Goal: Information Seeking & Learning: Learn about a topic

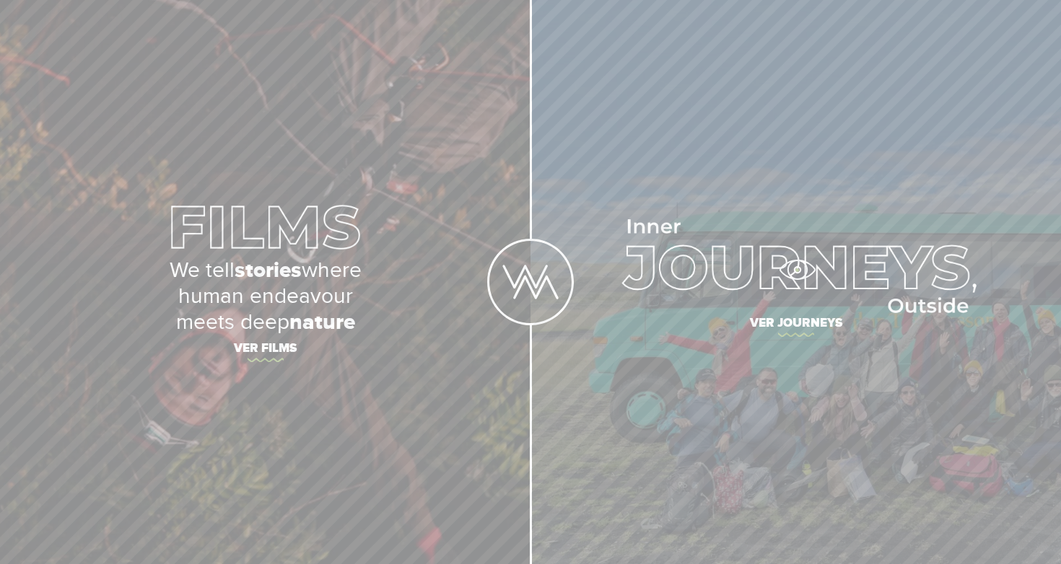
click at [797, 270] on img at bounding box center [796, 266] width 362 height 94
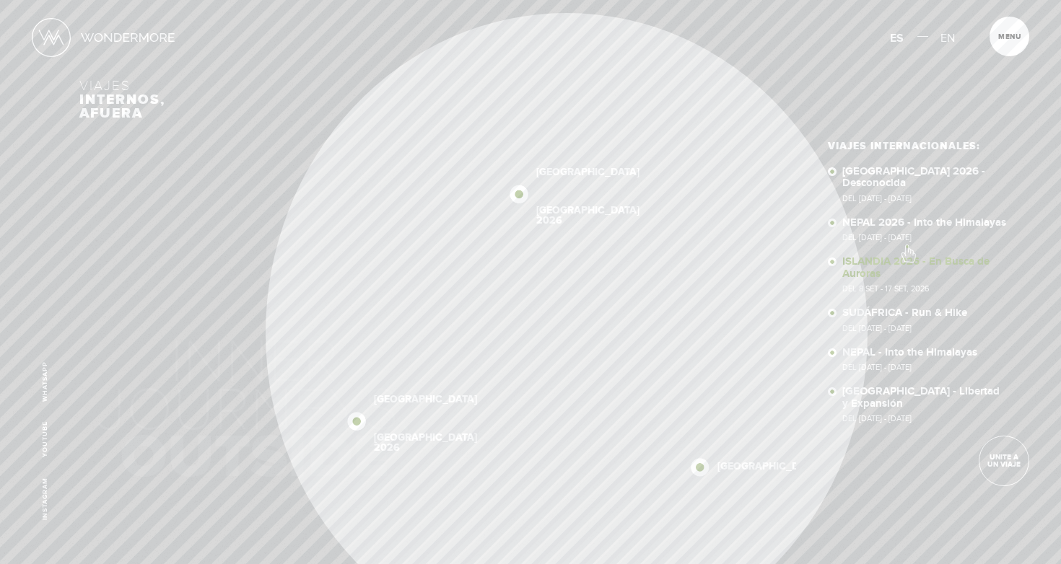
click at [907, 256] on link "ISLANDIA 2026 - En Busca de Auroras Del 8 SET - 17 SET, 2026" at bounding box center [925, 274] width 166 height 37
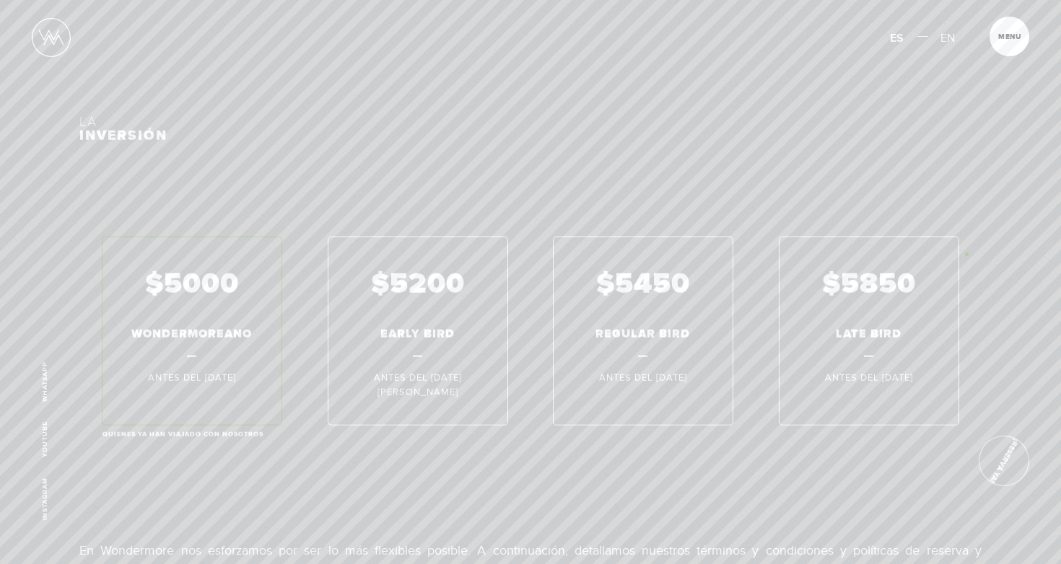
scroll to position [7797, 0]
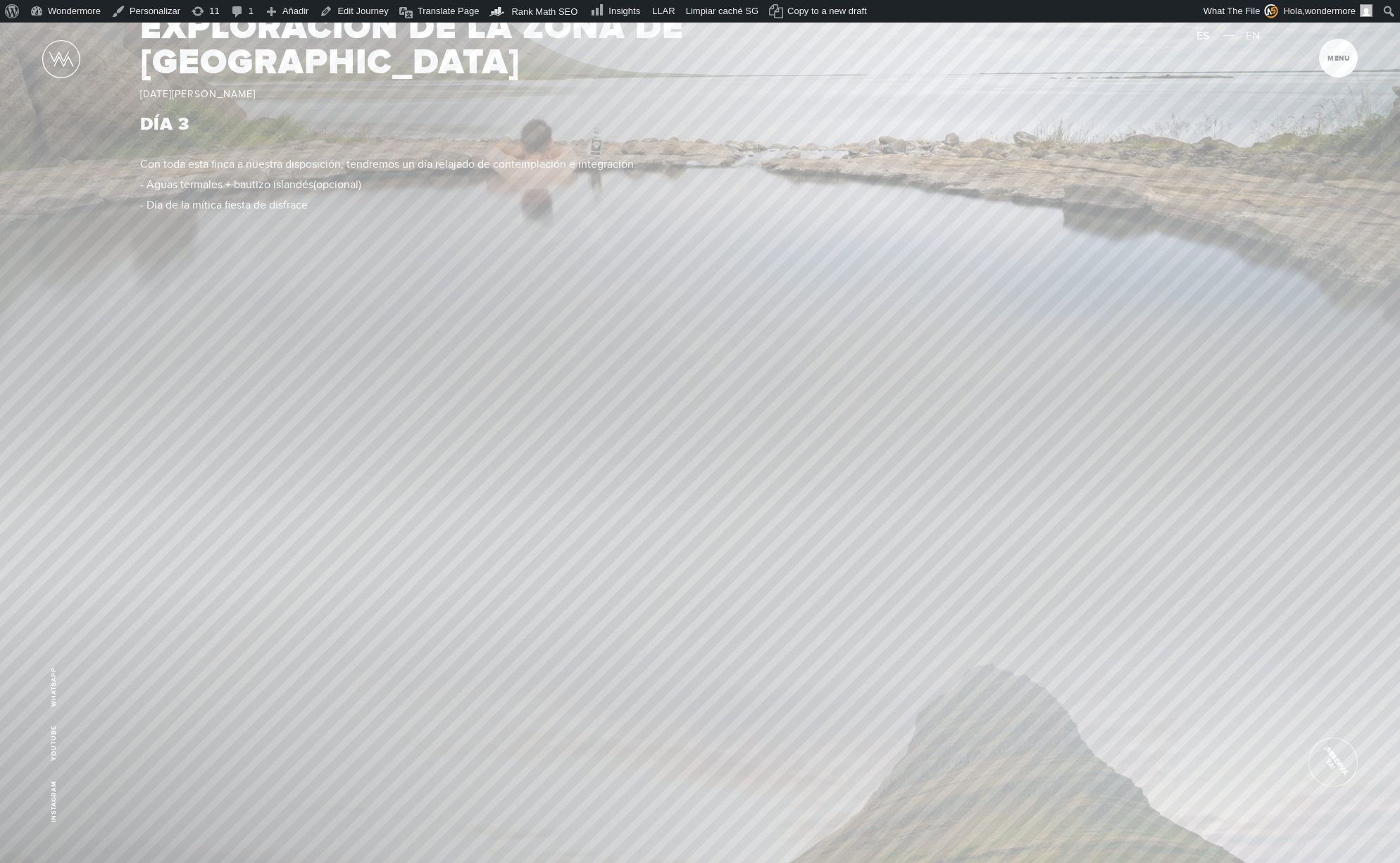
scroll to position [3770, 0]
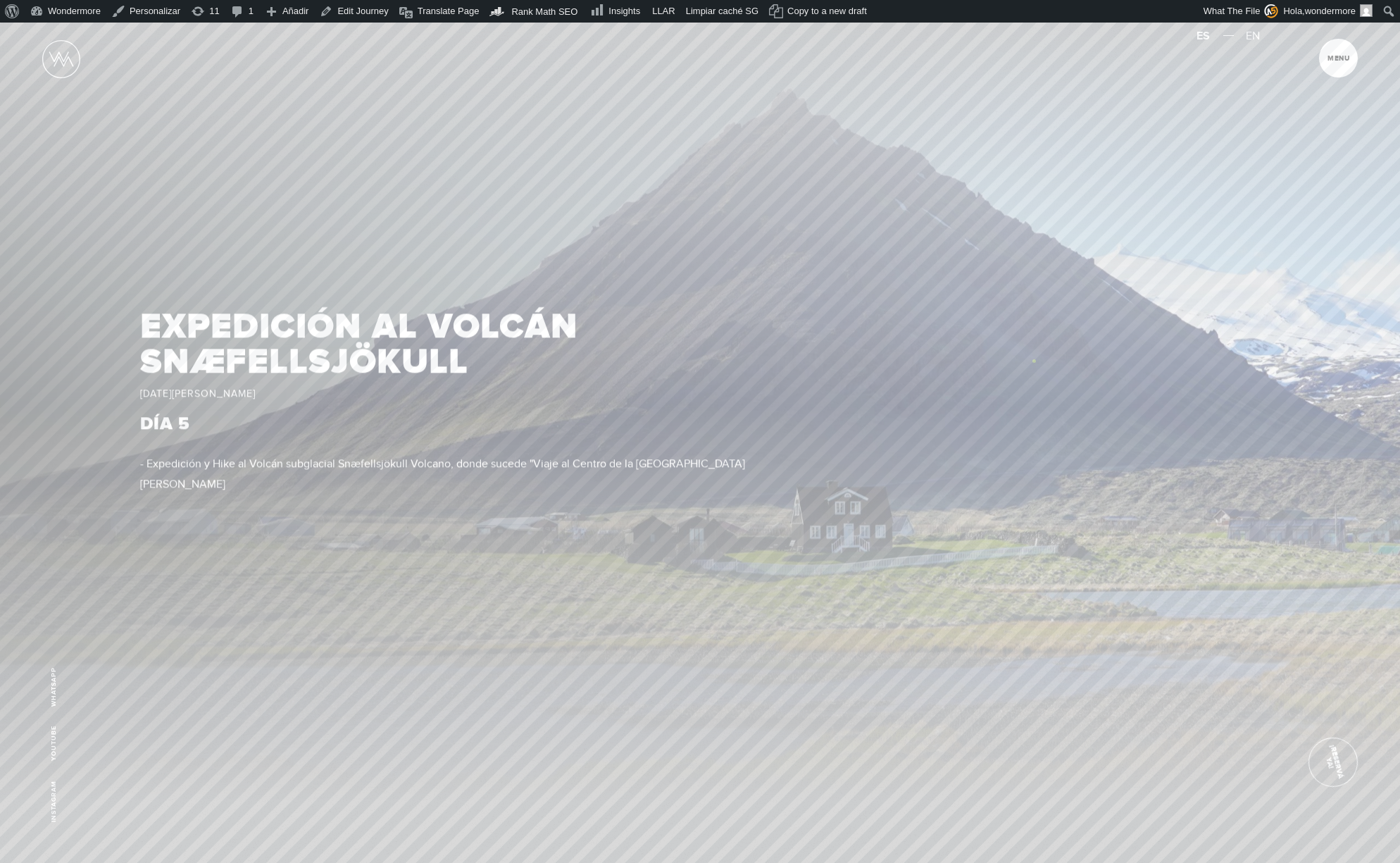
scroll to position [5329, 0]
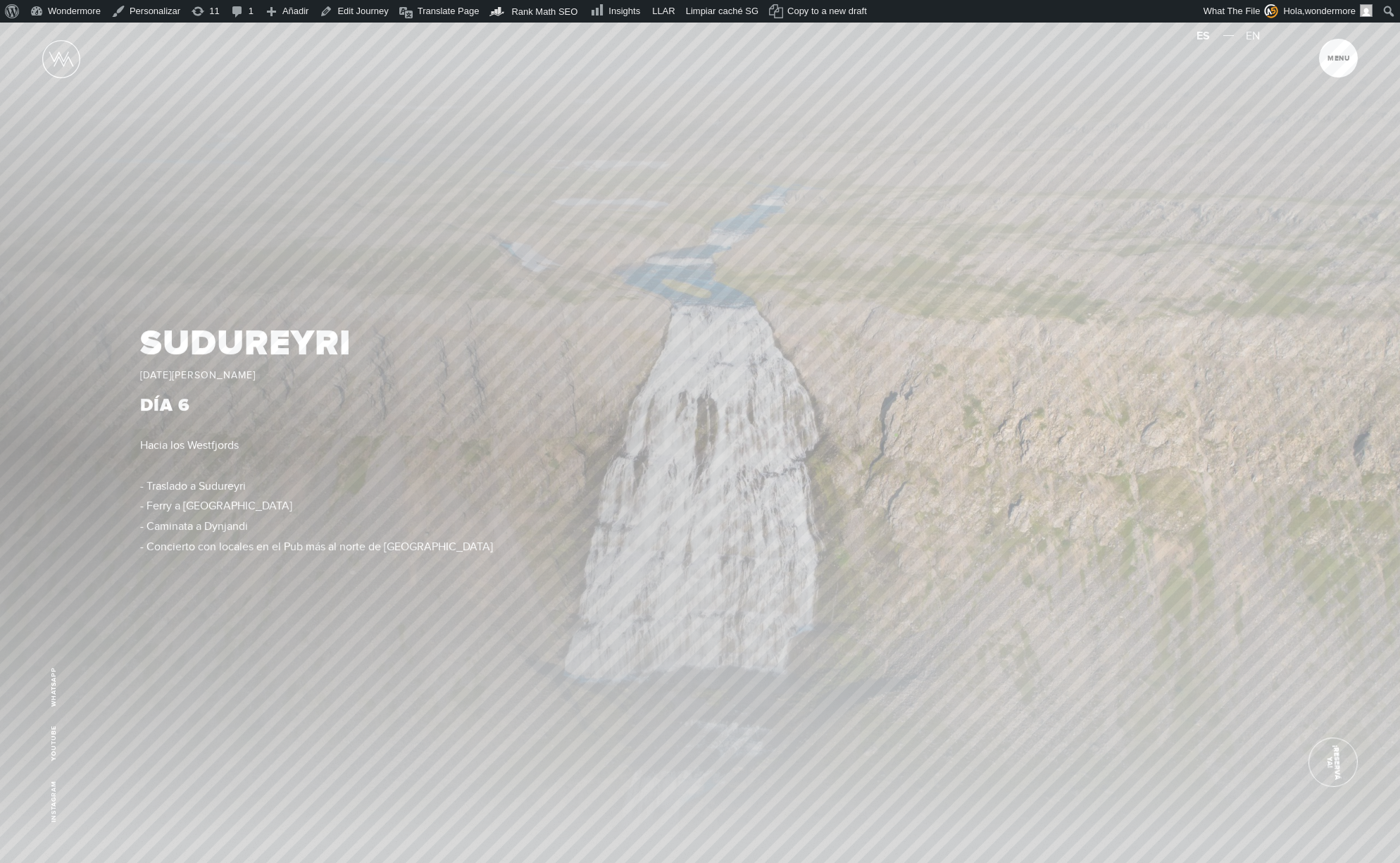
scroll to position [6158, 0]
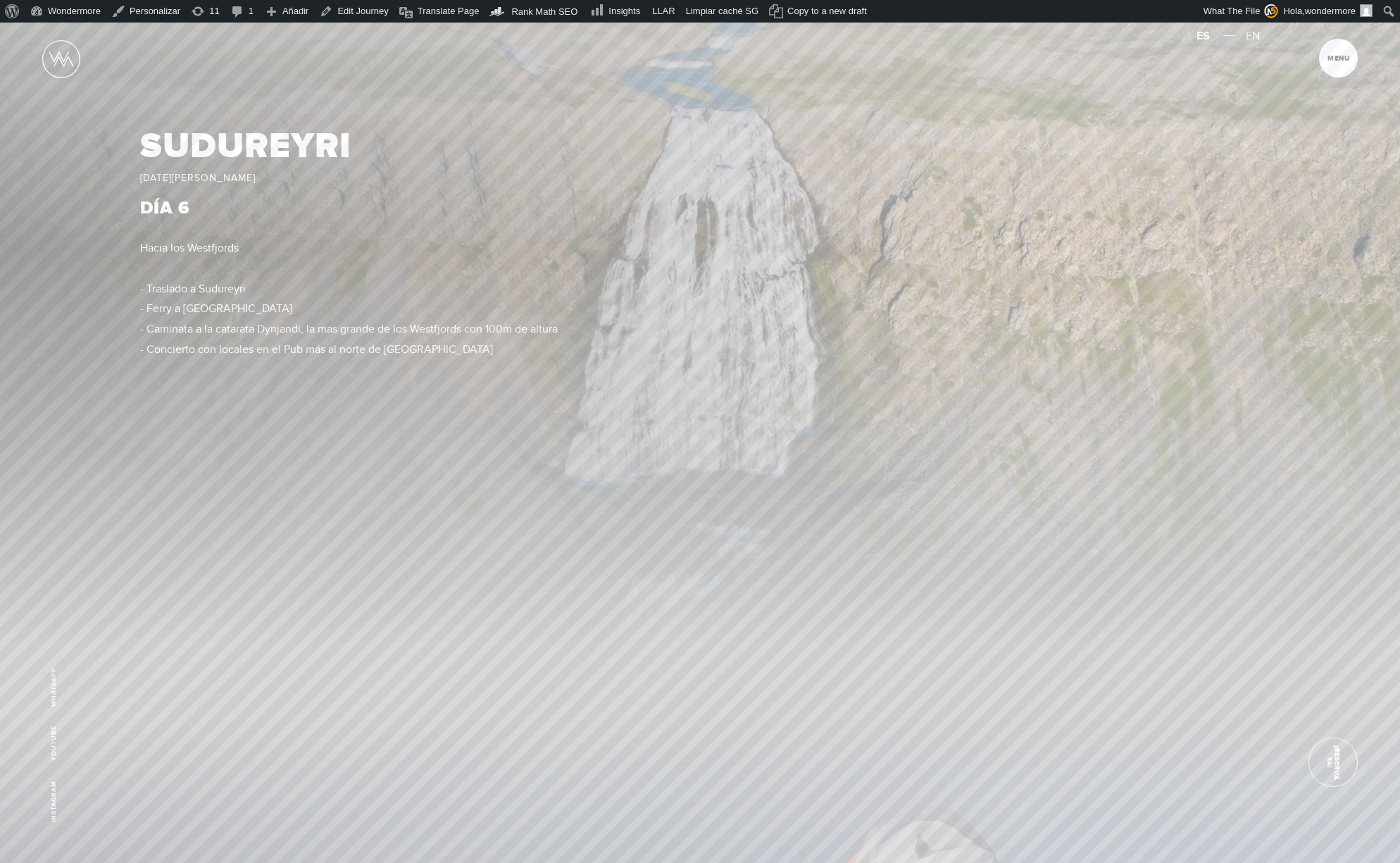
scroll to position [6414, 0]
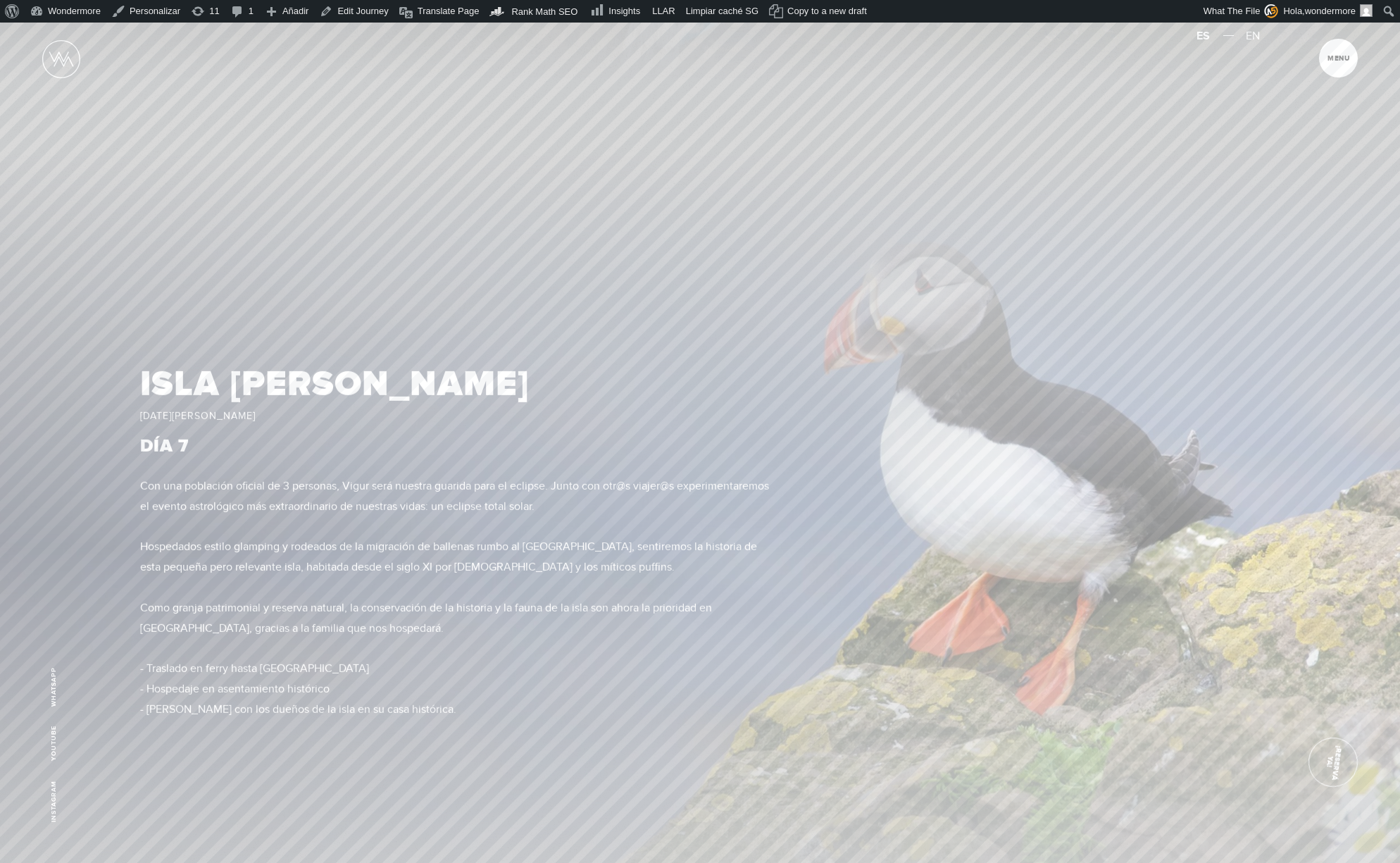
scroll to position [6970, 0]
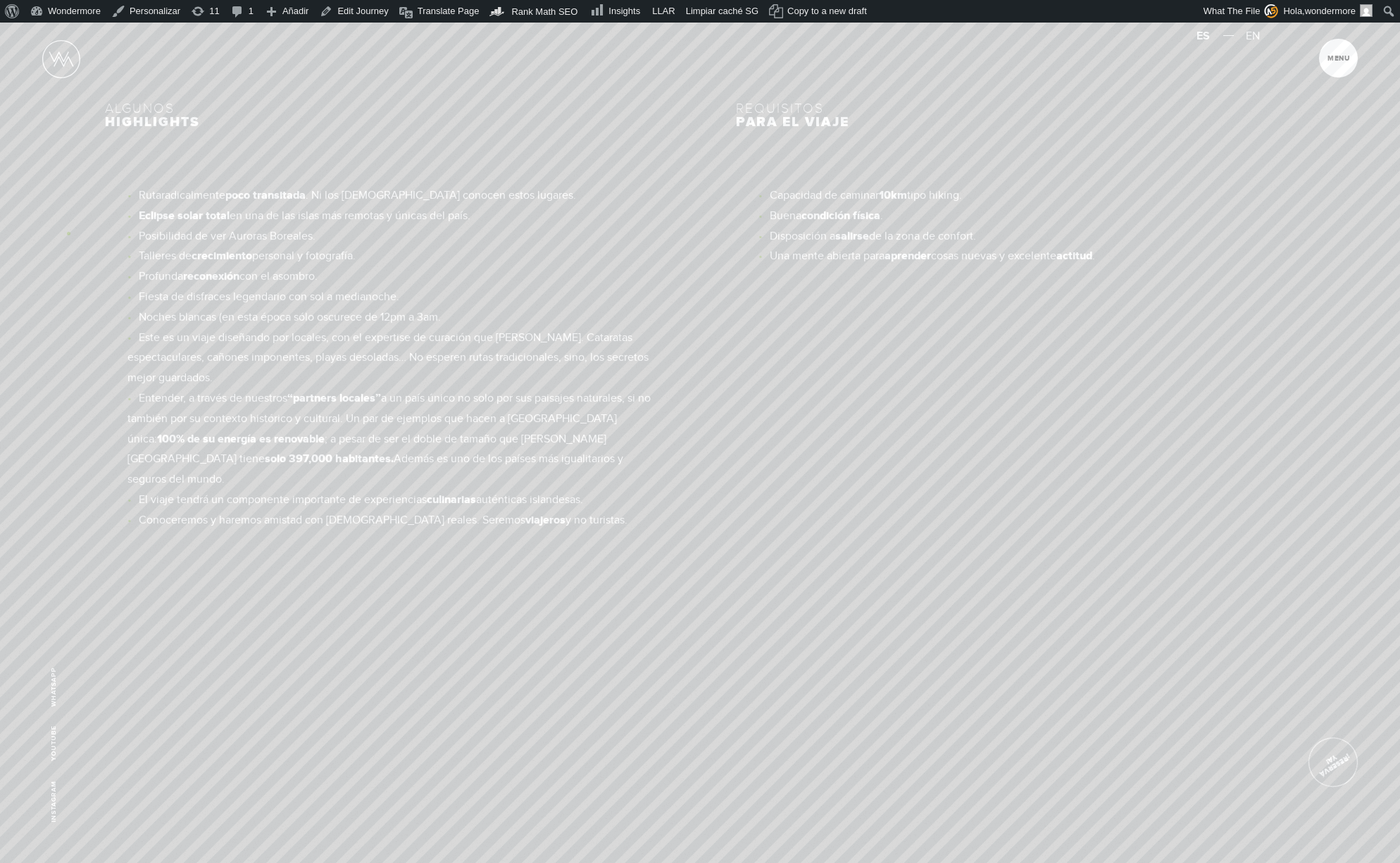
scroll to position [10413, 0]
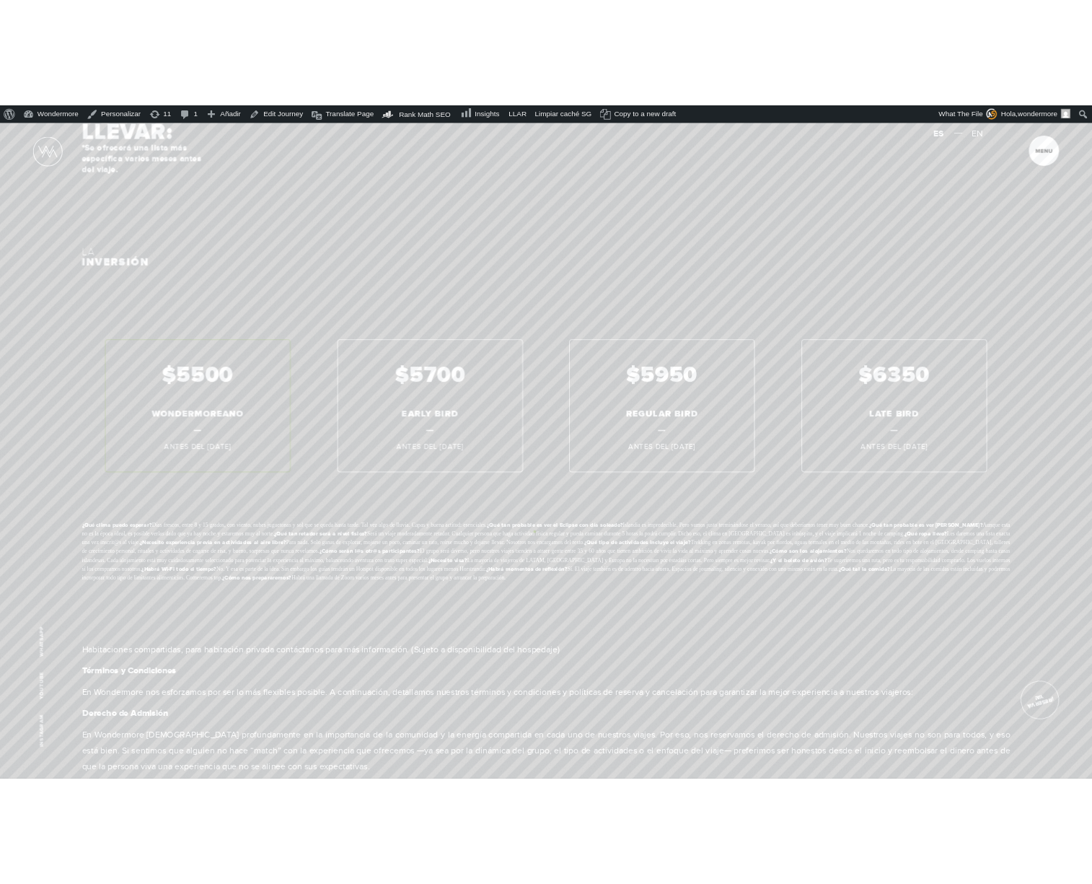
scroll to position [12049, 0]
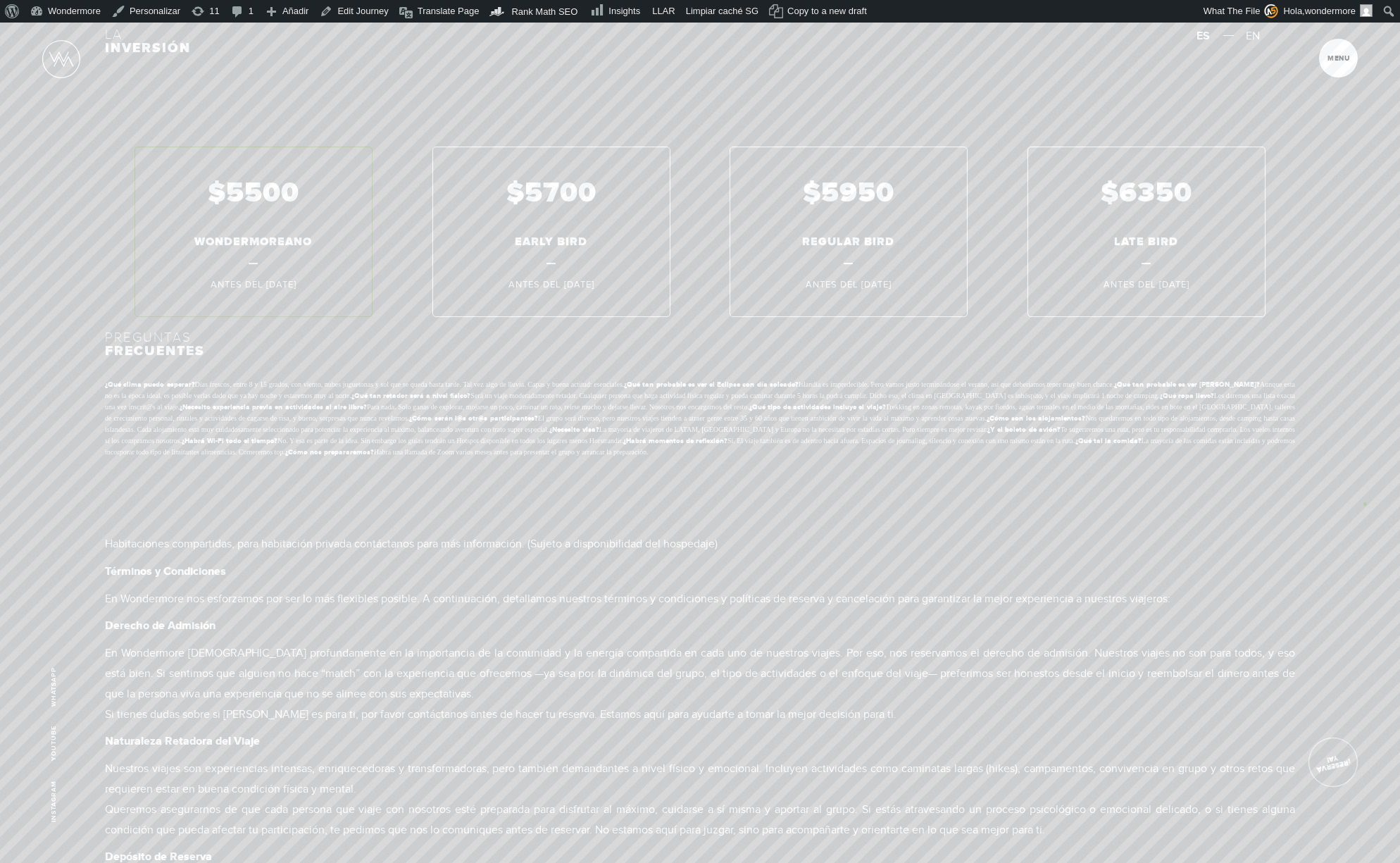
drag, startPoint x: 1374, startPoint y: 500, endPoint x: 1380, endPoint y: 498, distance: 6.3
click at [1374, 472] on section "PREGUNTAS Frecuentes ¿Qué clima puedo esperar? Días frescos, entre 8 y 15 grado…" at bounding box center [700, 394] width 1400 height 155
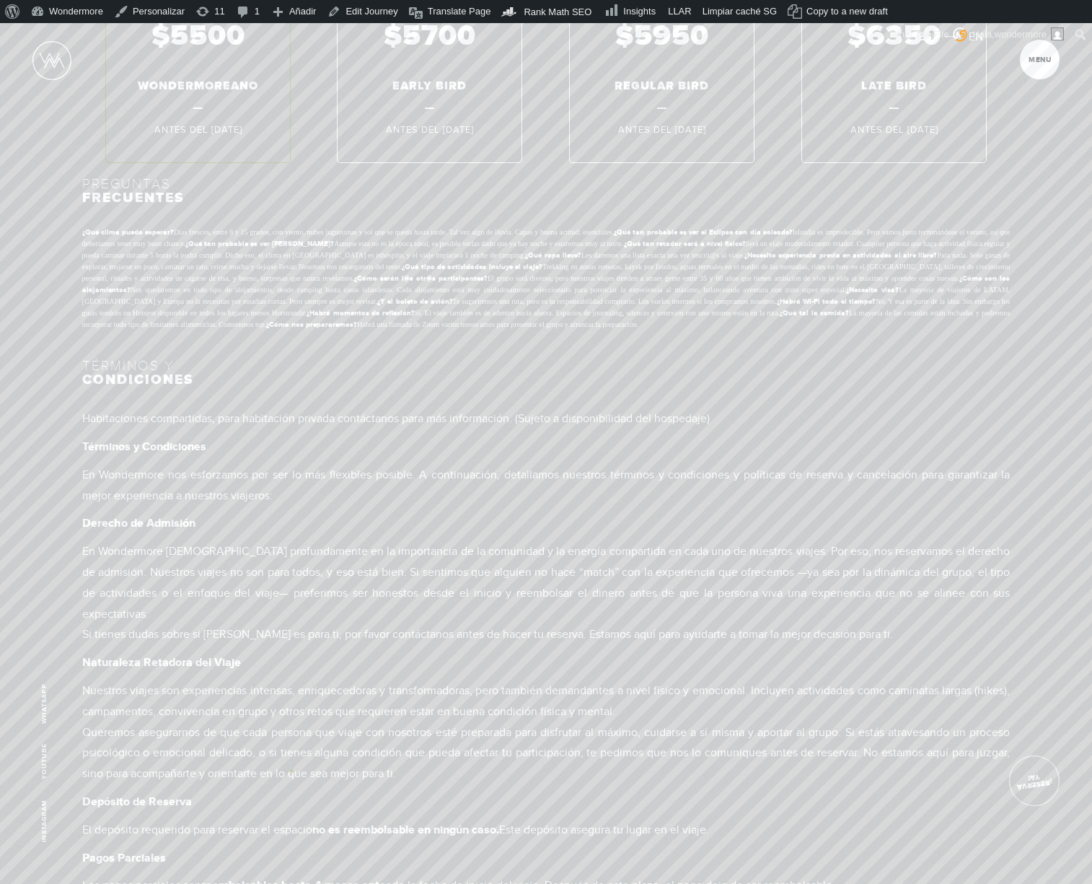
scroll to position [12381, 0]
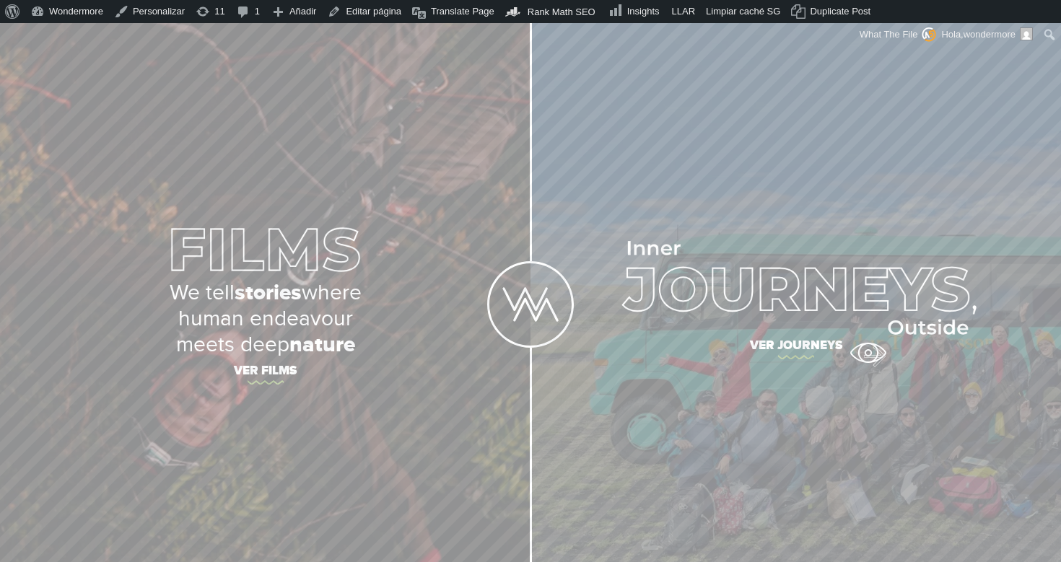
click at [867, 348] on span "Ver journeys" at bounding box center [795, 348] width 505 height 30
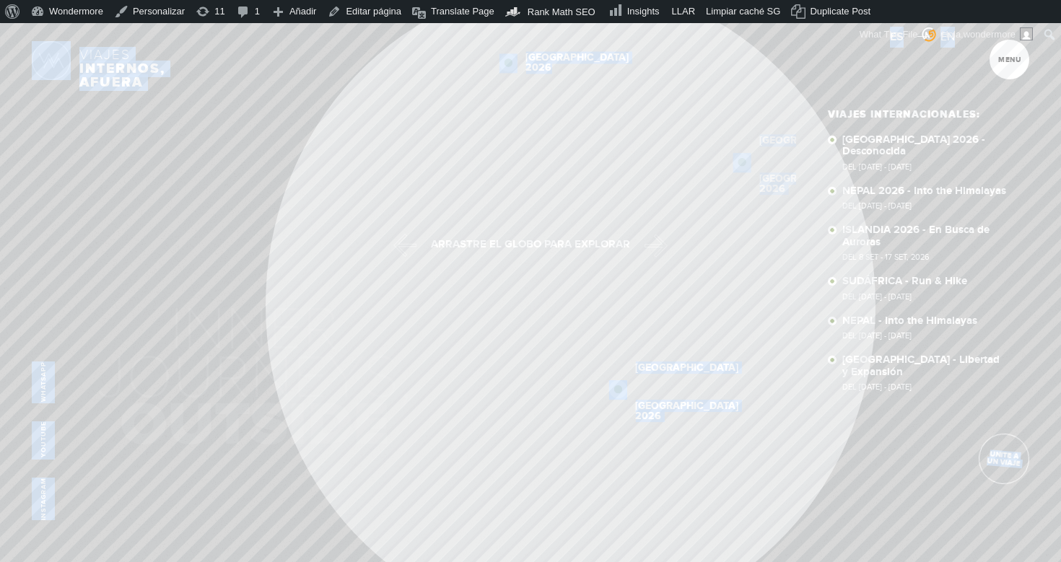
drag, startPoint x: 0, startPoint y: 0, endPoint x: 1321, endPoint y: 914, distance: 1606.7
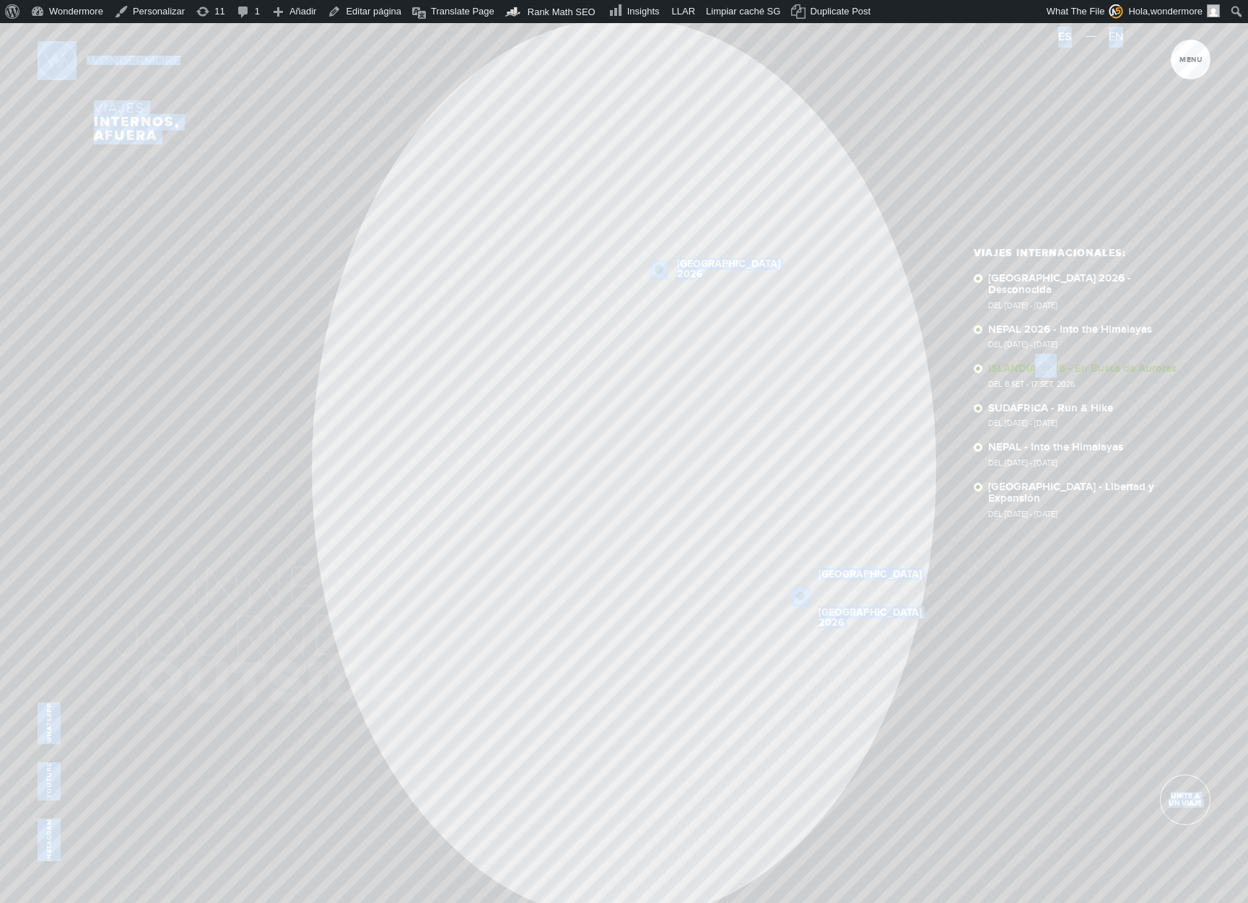
click at [1043, 363] on link "ISLANDIA 2026 - En Busca de Auroras Del 8 SET - 17 SET, 2026" at bounding box center [1087, 375] width 198 height 25
